Goal: Find specific page/section: Find specific page/section

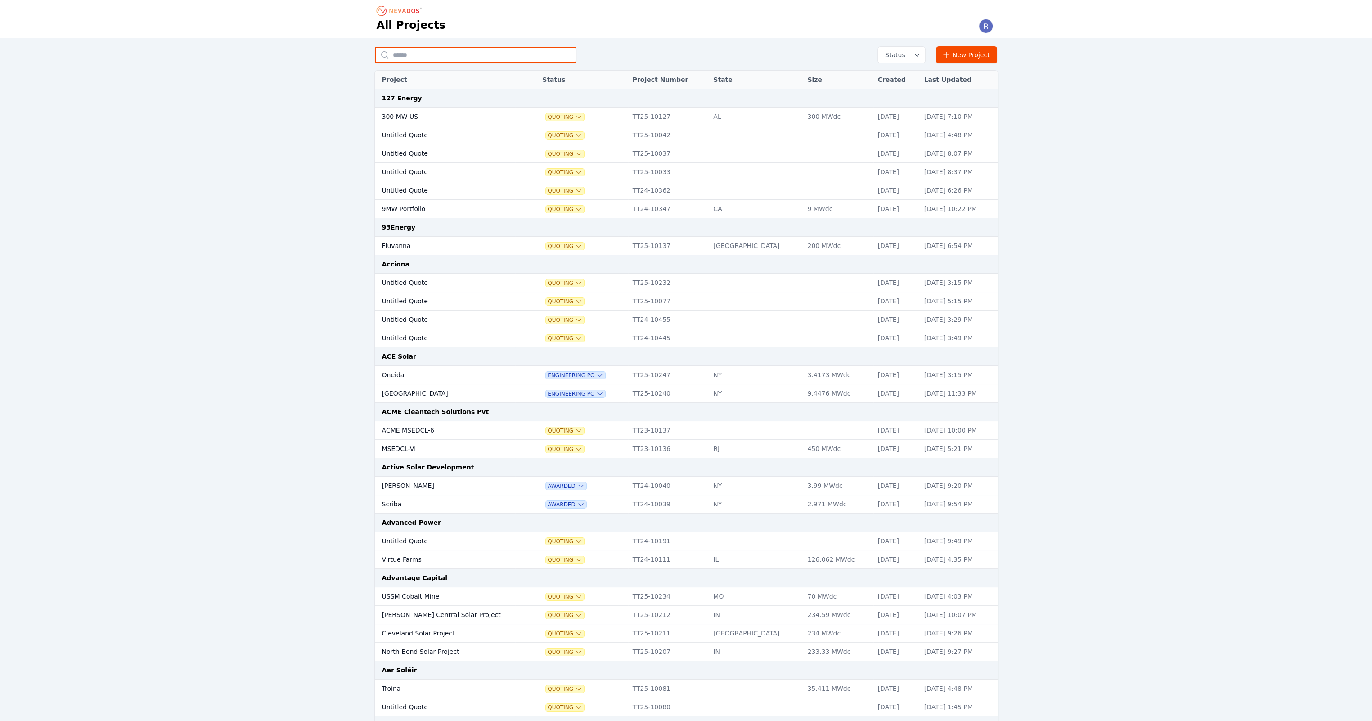
click at [449, 51] on input "text" at bounding box center [476, 55] width 202 height 16
type input "*******"
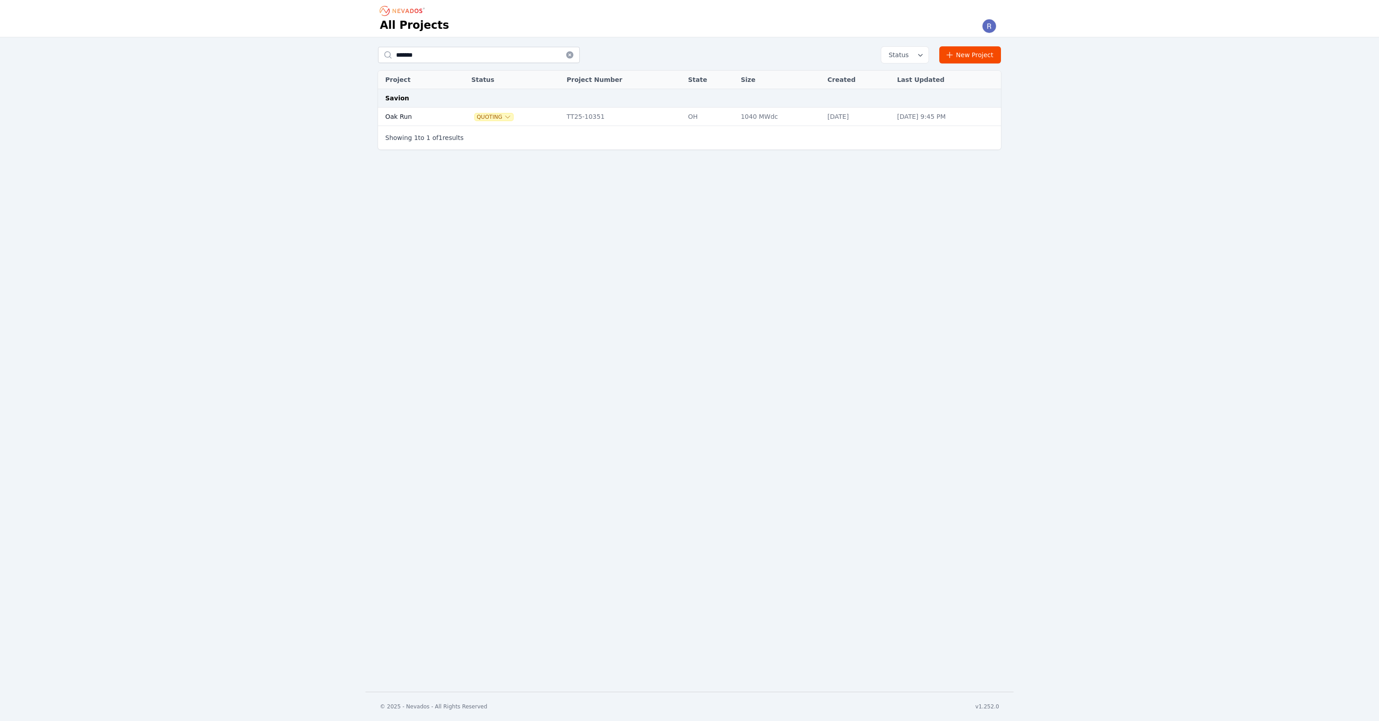
click at [420, 110] on td "Oak Run" at bounding box center [414, 117] width 72 height 18
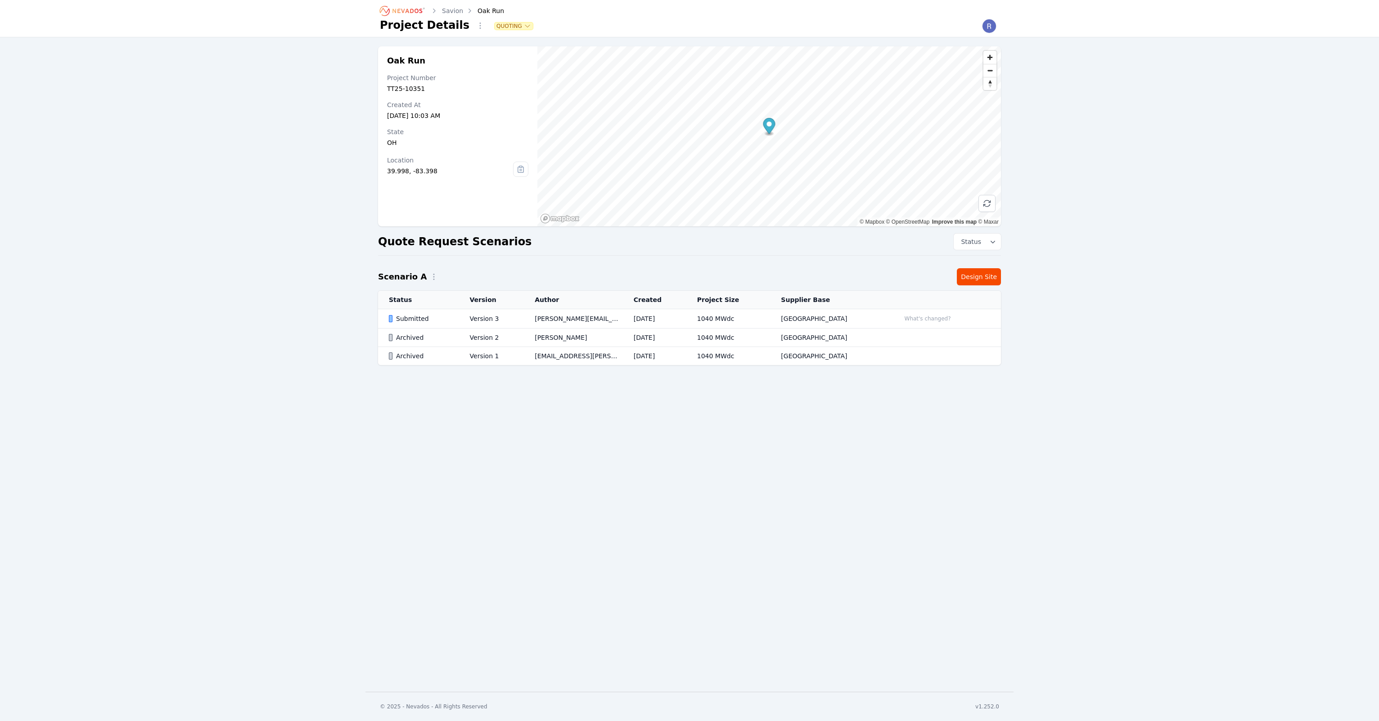
click at [470, 316] on td "Version 3" at bounding box center [491, 318] width 65 height 19
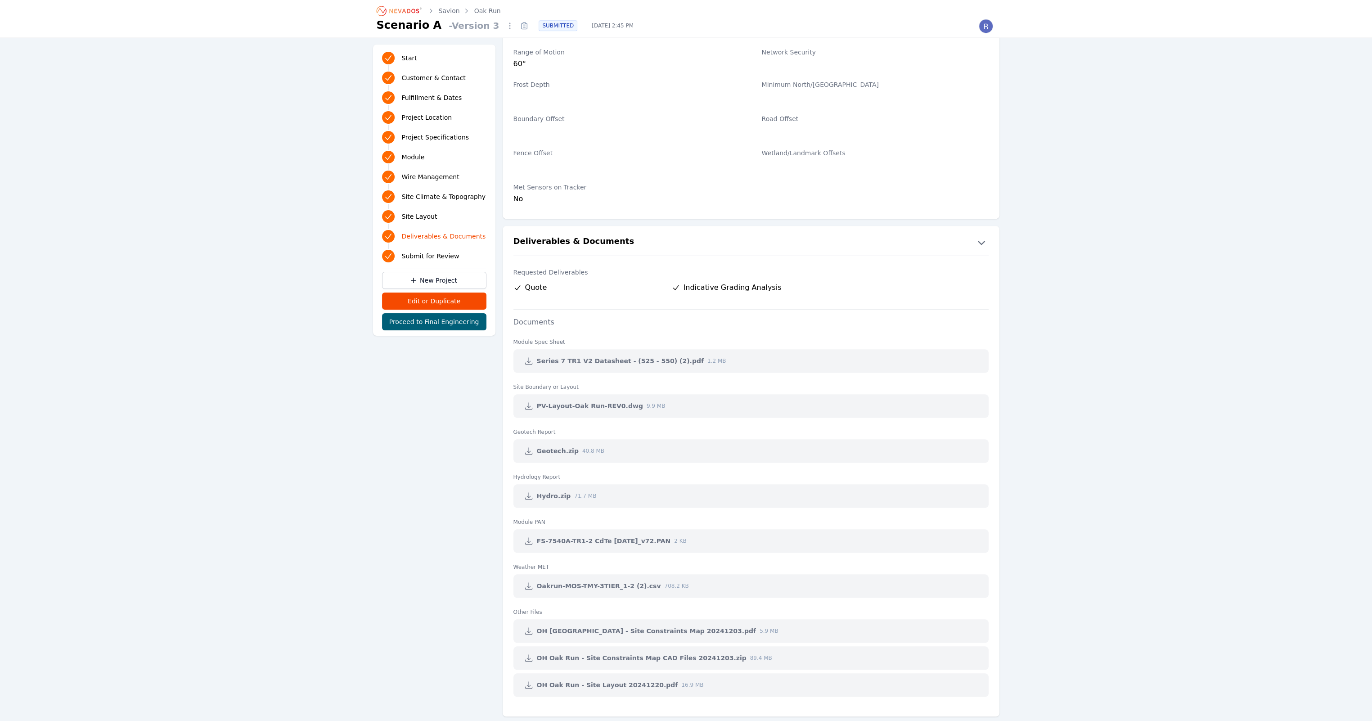
scroll to position [1800, 0]
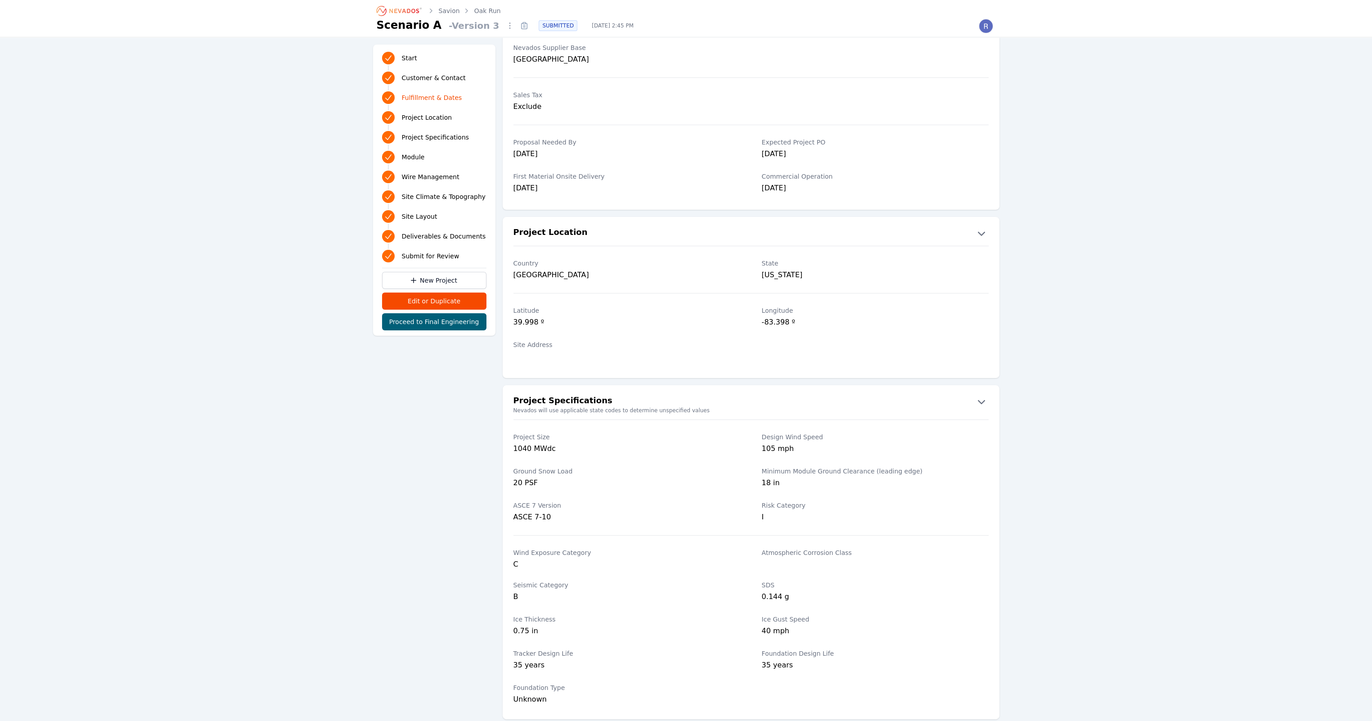
scroll to position [0, 0]
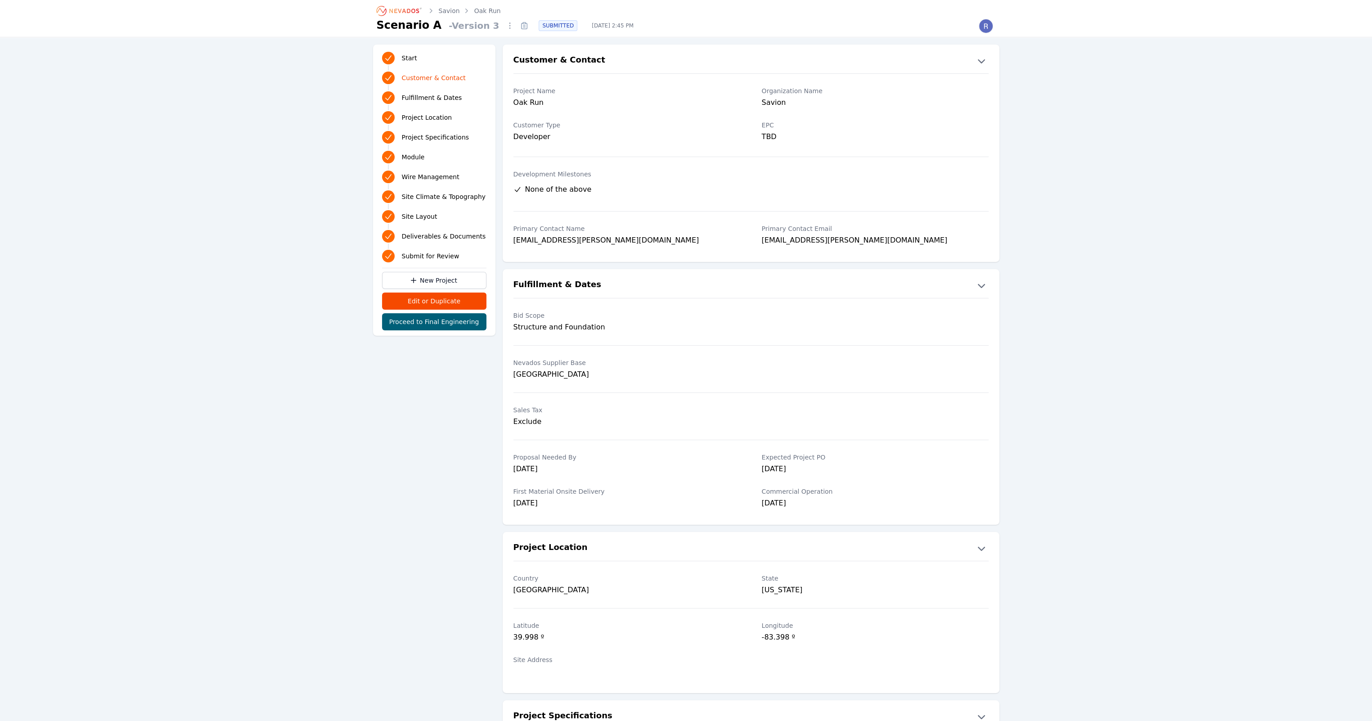
click at [480, 11] on link "Oak Run" at bounding box center [487, 10] width 27 height 9
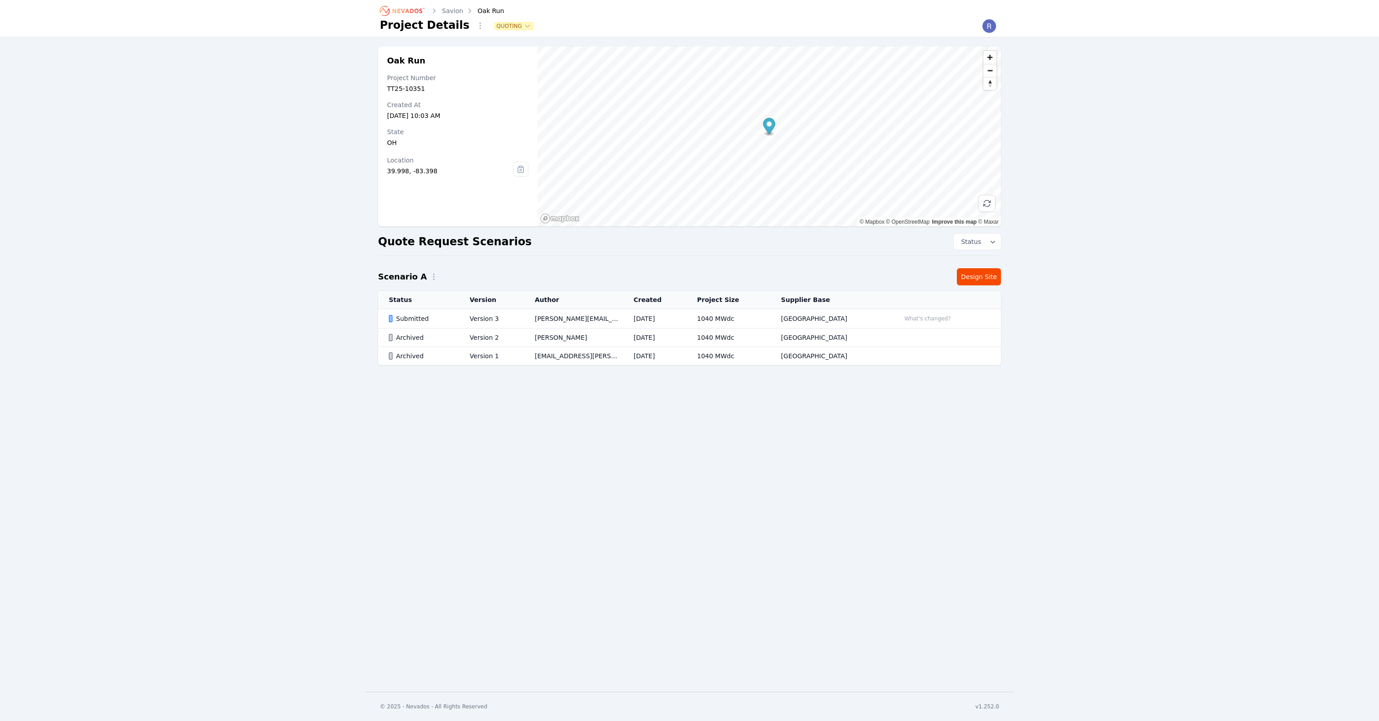
click at [418, 91] on div "TT25-10351" at bounding box center [457, 88] width 141 height 9
drag, startPoint x: 420, startPoint y: 88, endPoint x: 383, endPoint y: 90, distance: 36.9
click at [383, 90] on div "Oak Run Project Number TT25-10351 Created At [DATE] 10:03 AM State [US_STATE] L…" at bounding box center [457, 136] width 159 height 180
copy div "TT25-10351"
click at [578, 323] on td "[PERSON_NAME][EMAIL_ADDRESS][PERSON_NAME][DOMAIN_NAME]" at bounding box center [573, 318] width 99 height 19
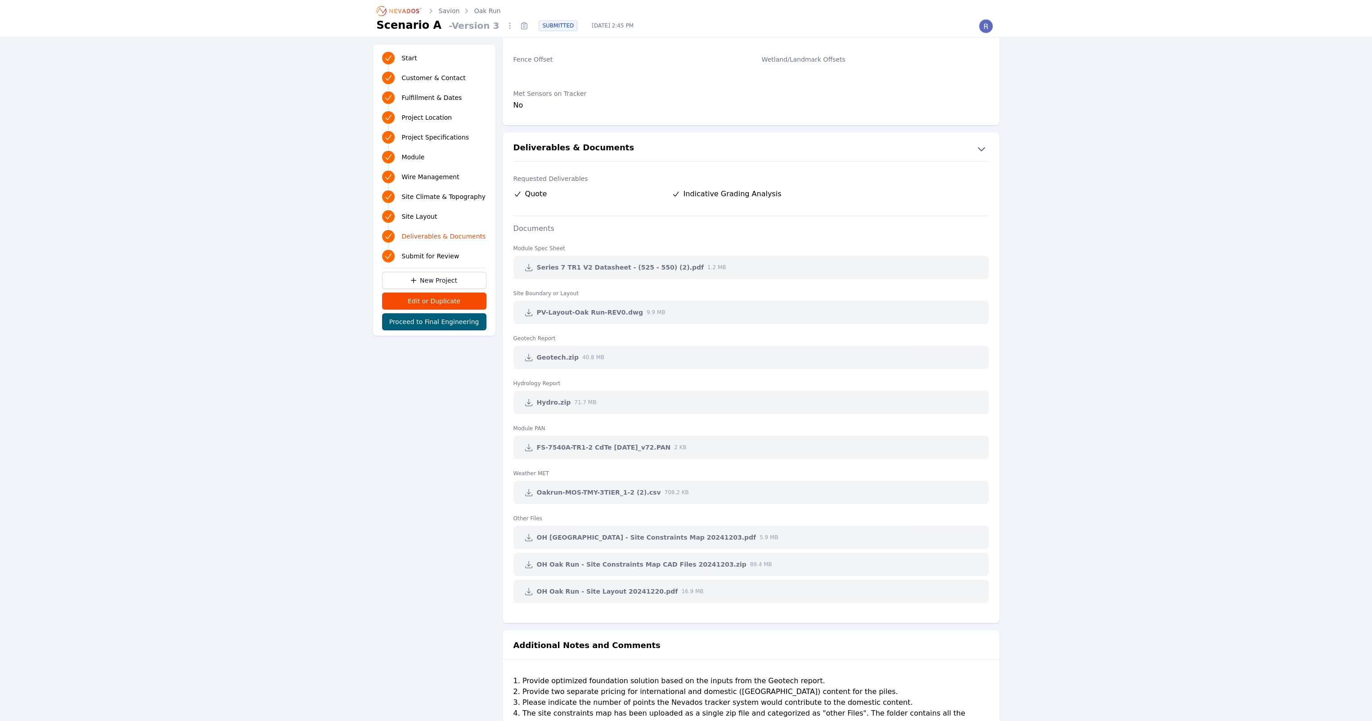
scroll to position [1826, 0]
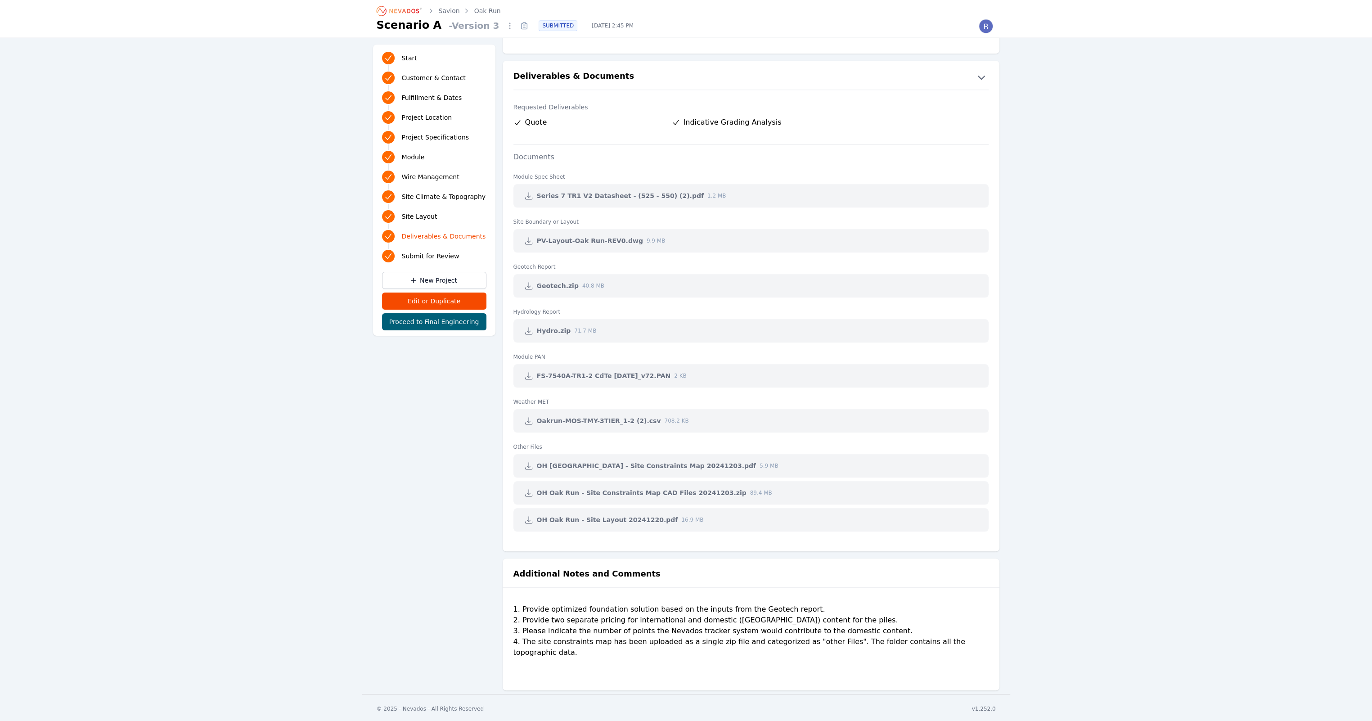
click at [661, 642] on div "1. Provide optimized foundation solution based on the inputs from the Geotech r…" at bounding box center [750, 640] width 475 height 72
click at [769, 647] on div "1. Provide optimized foundation solution based on the inputs from the Geotech r…" at bounding box center [750, 640] width 475 height 72
